Goal: Entertainment & Leisure: Consume media (video, audio)

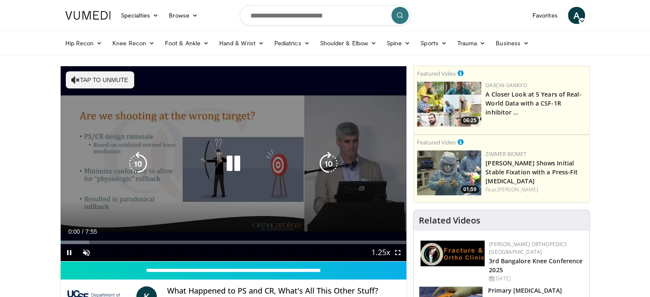
click at [100, 82] on button "Tap to unmute" at bounding box center [100, 79] width 68 height 17
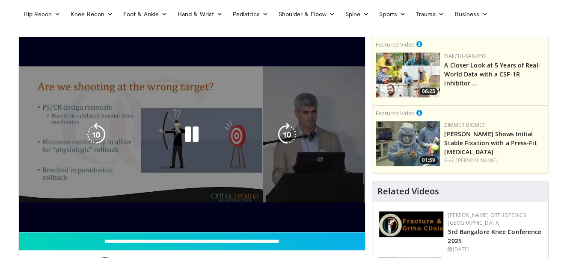
scroll to position [43, 0]
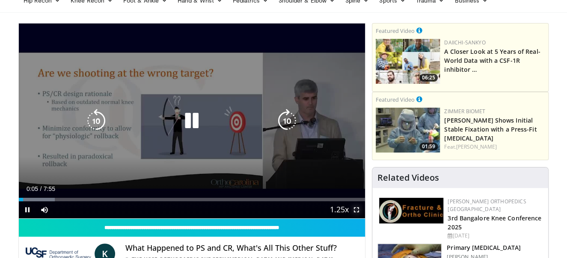
drag, startPoint x: 356, startPoint y: 211, endPoint x: 517, endPoint y: 471, distance: 305.7
click at [356, 211] on span "Video Player" at bounding box center [356, 209] width 17 height 17
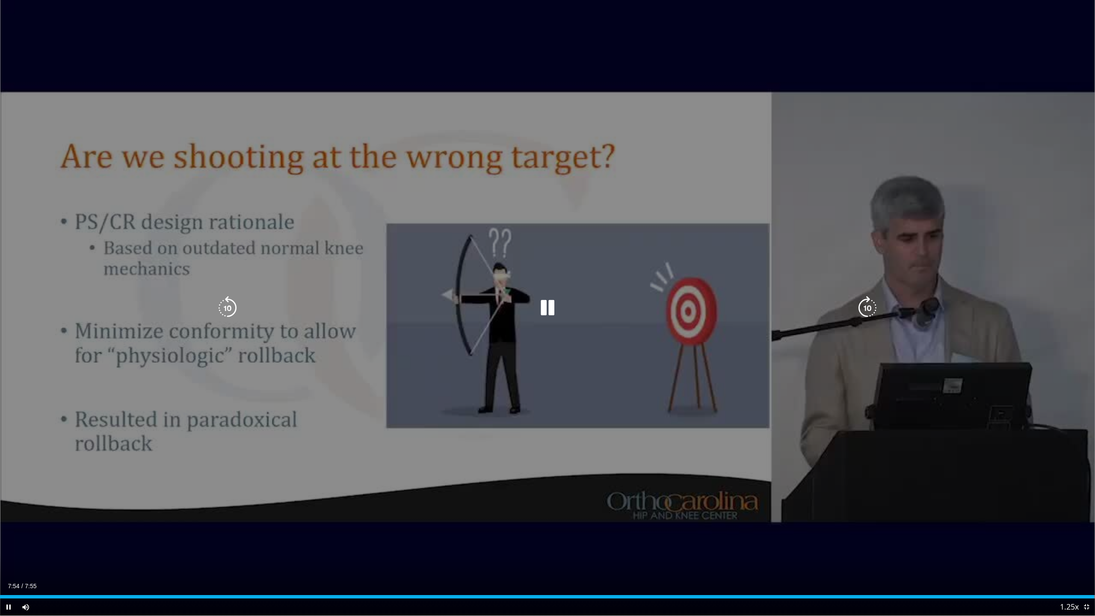
click at [650, 297] on div "10 seconds Tap to unmute" at bounding box center [547, 307] width 1095 height 615
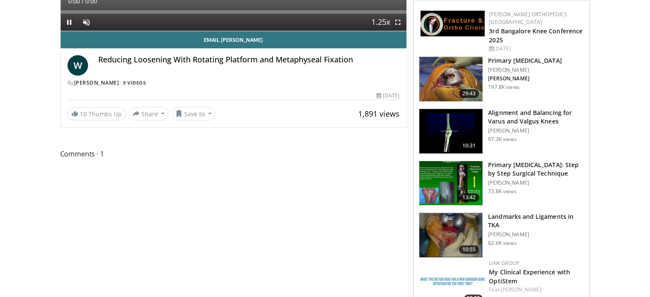
scroll to position [43, 0]
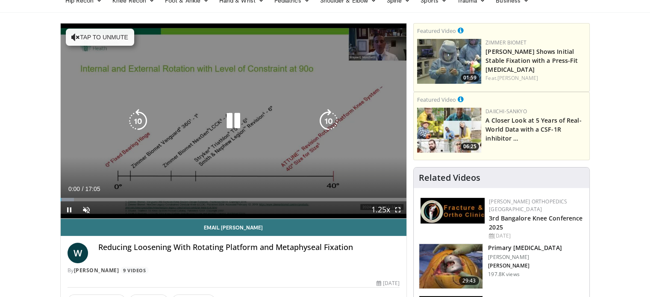
click at [97, 29] on button "Tap to unmute" at bounding box center [100, 37] width 68 height 17
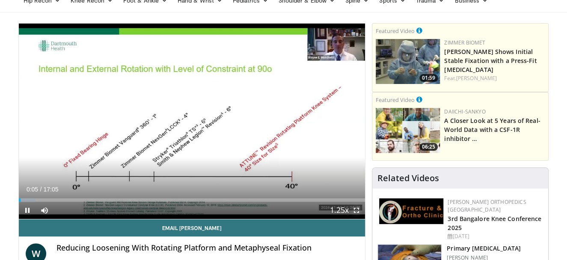
click at [357, 209] on span "Video Player" at bounding box center [356, 209] width 17 height 17
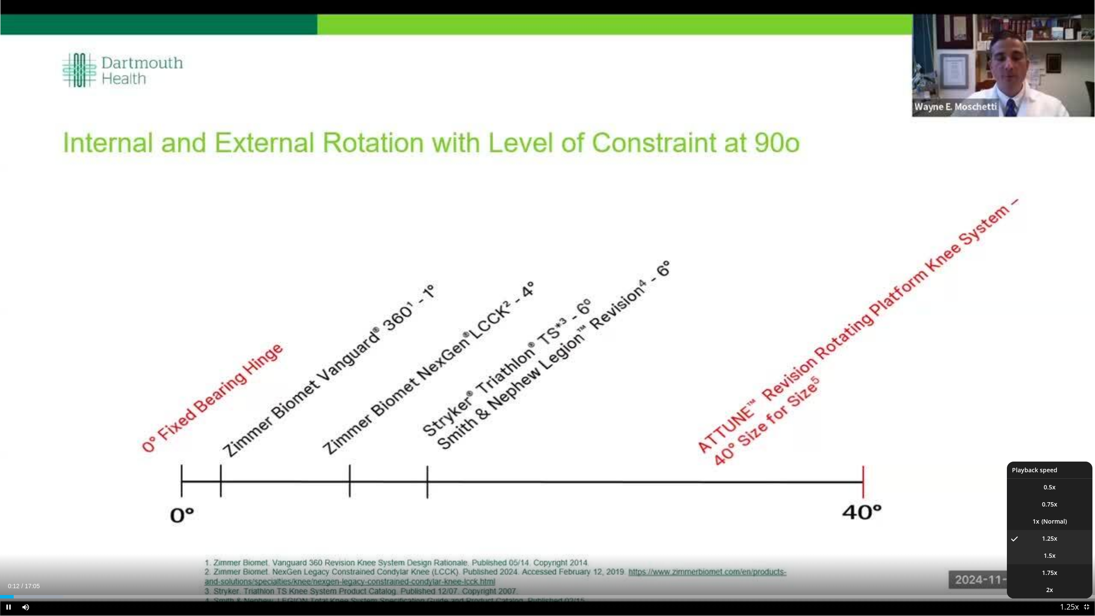
click at [650, 297] on li "1.5x" at bounding box center [1050, 555] width 86 height 17
click at [650, 297] on li "1.75x" at bounding box center [1050, 572] width 86 height 17
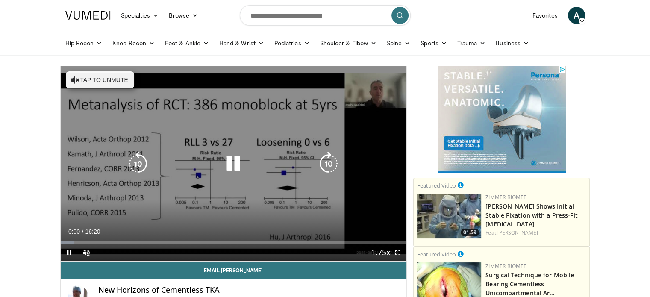
click at [112, 81] on button "Tap to unmute" at bounding box center [100, 79] width 68 height 17
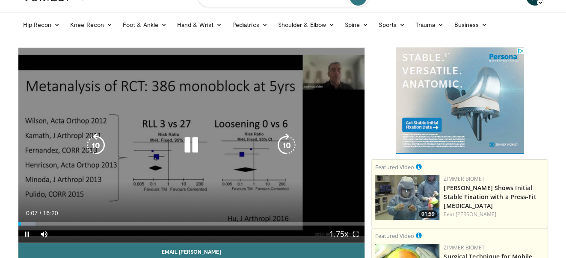
scroll to position [43, 0]
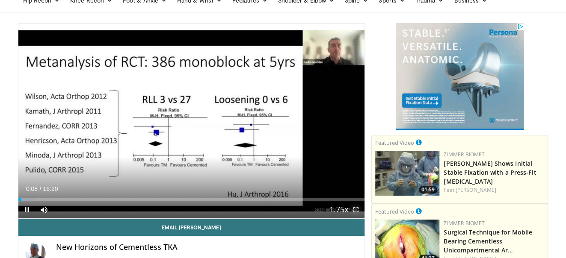
click at [356, 207] on span "Video Player" at bounding box center [355, 209] width 17 height 17
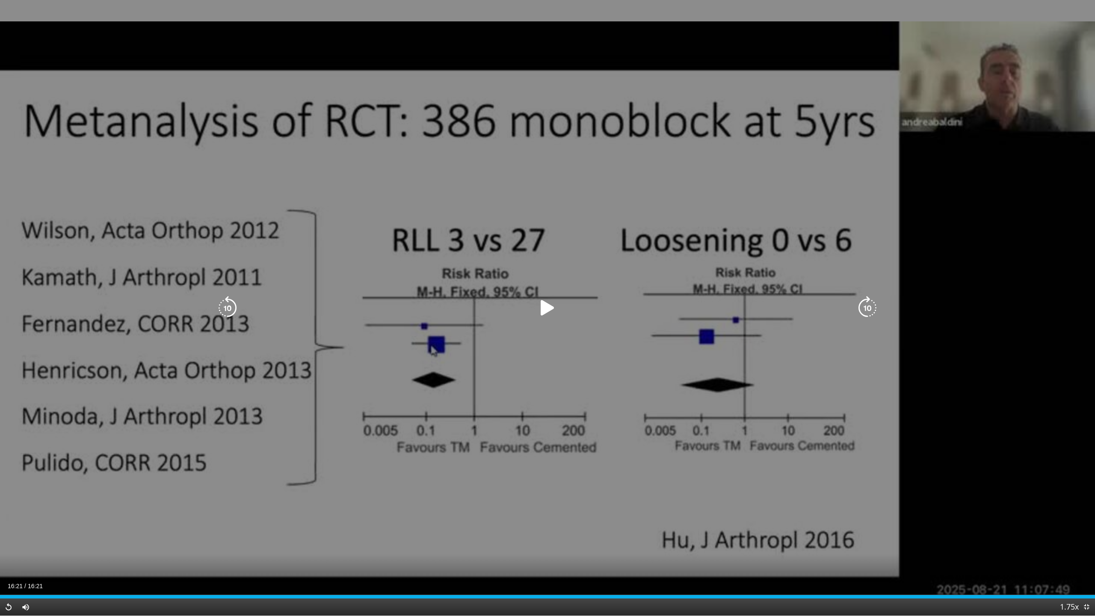
click at [650, 297] on div "10 seconds Tap to unmute" at bounding box center [547, 307] width 1095 height 615
